Goal: Find specific page/section: Find specific page/section

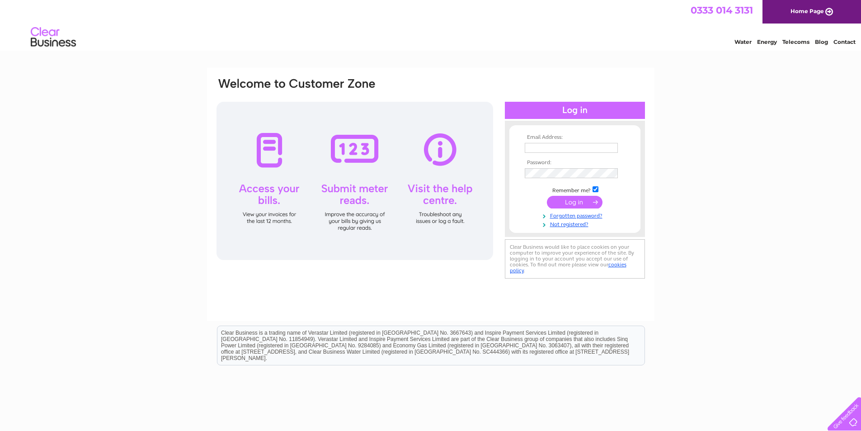
type input "brenda@officesupplies.demon.co.uk"
click at [572, 196] on input "submit" at bounding box center [575, 202] width 56 height 13
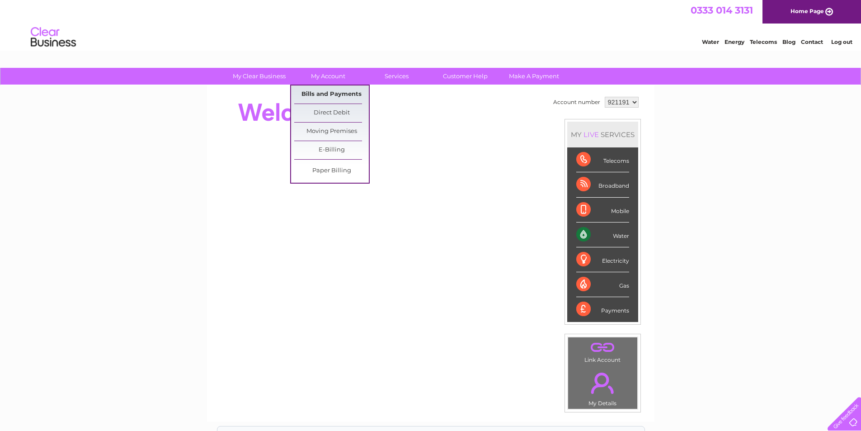
click at [335, 90] on link "Bills and Payments" at bounding box center [331, 94] width 75 height 18
click at [349, 92] on link "Bills and Payments" at bounding box center [331, 94] width 75 height 18
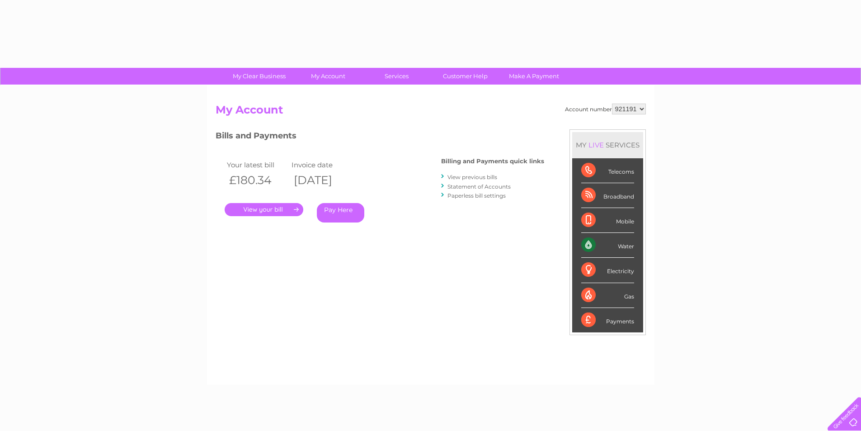
click at [254, 204] on link "." at bounding box center [264, 209] width 79 height 13
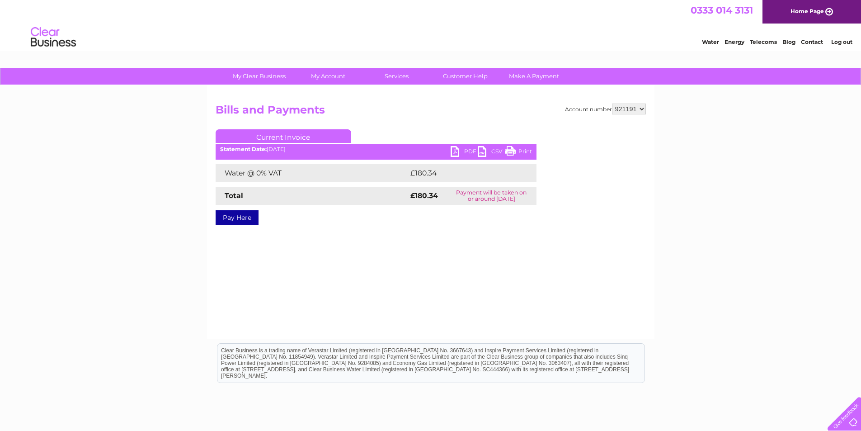
click at [468, 148] on link "PDF" at bounding box center [464, 152] width 27 height 13
